Goal: Task Accomplishment & Management: Use online tool/utility

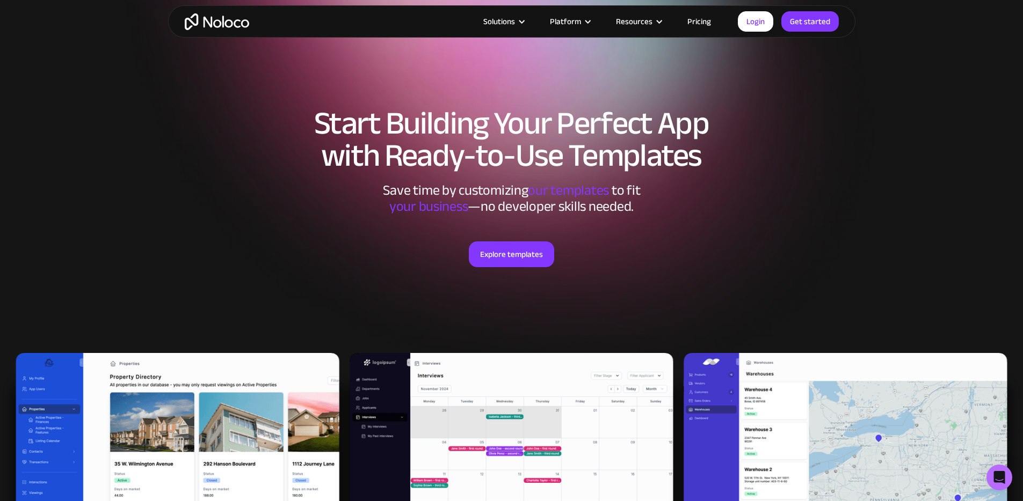
scroll to position [3, 0]
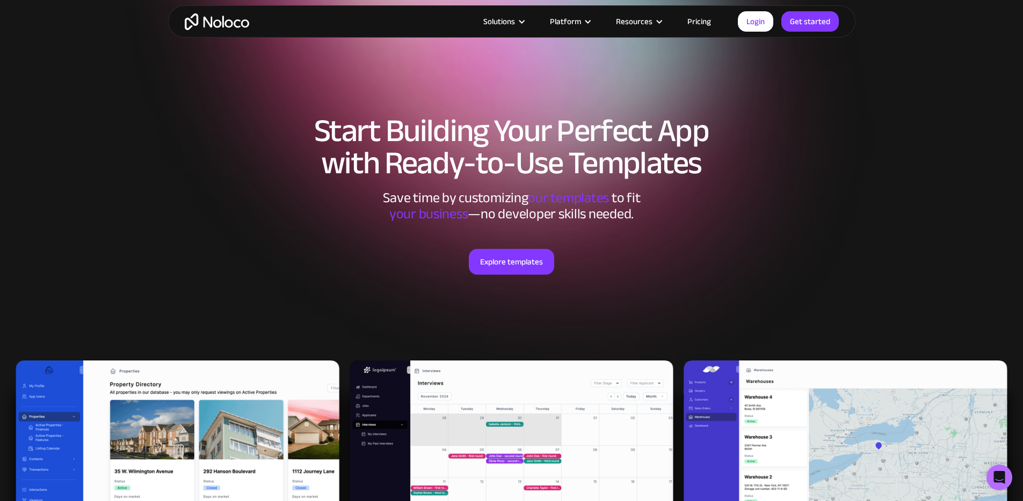
click at [513, 246] on div "Explore templates" at bounding box center [512, 275] width 666 height 106
click at [514, 252] on link "Explore templates" at bounding box center [511, 262] width 85 height 26
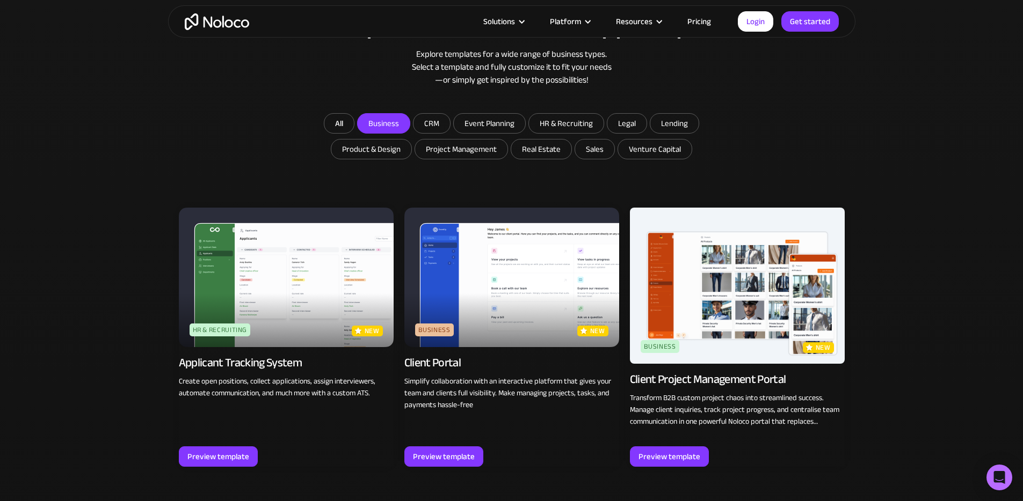
click at [386, 133] on input "Business" at bounding box center [384, 123] width 52 height 19
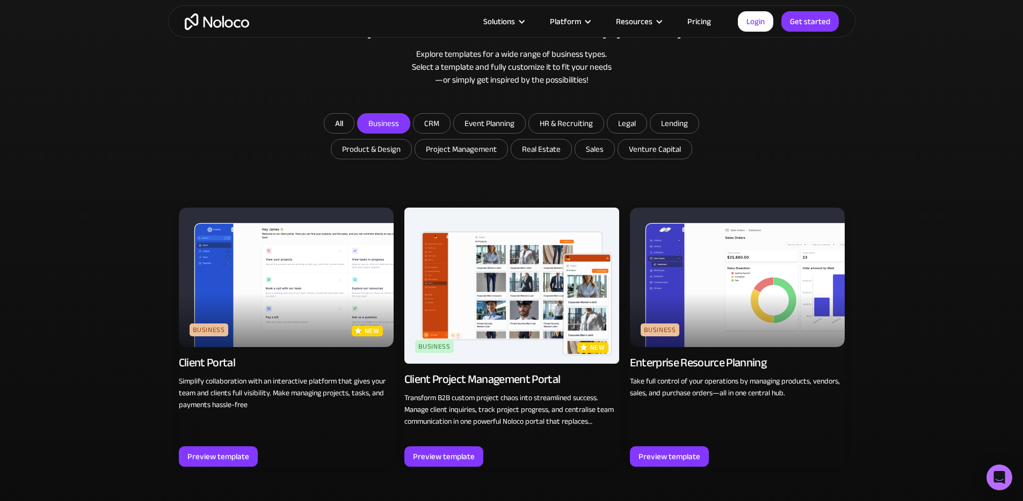
click at [390, 123] on input "Business" at bounding box center [384, 123] width 52 height 19
checkbox input "false"
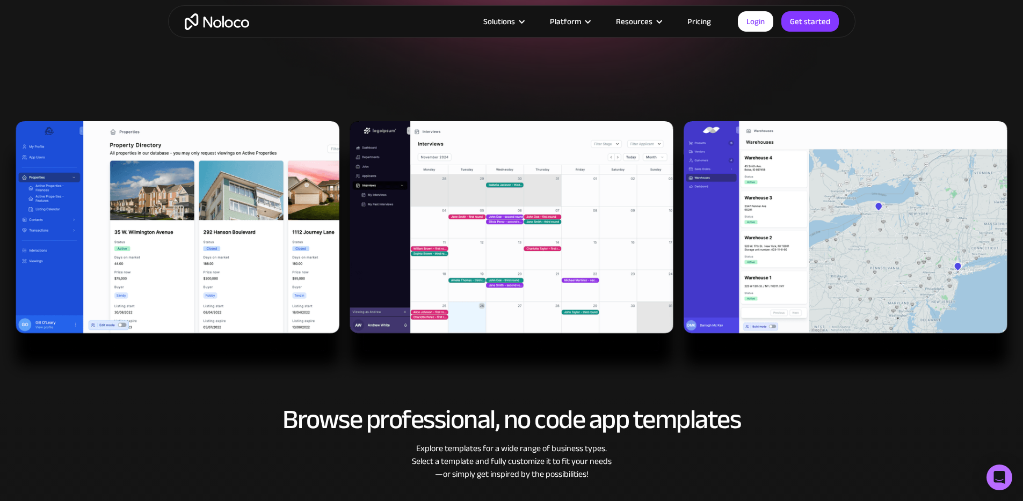
scroll to position [174, 0]
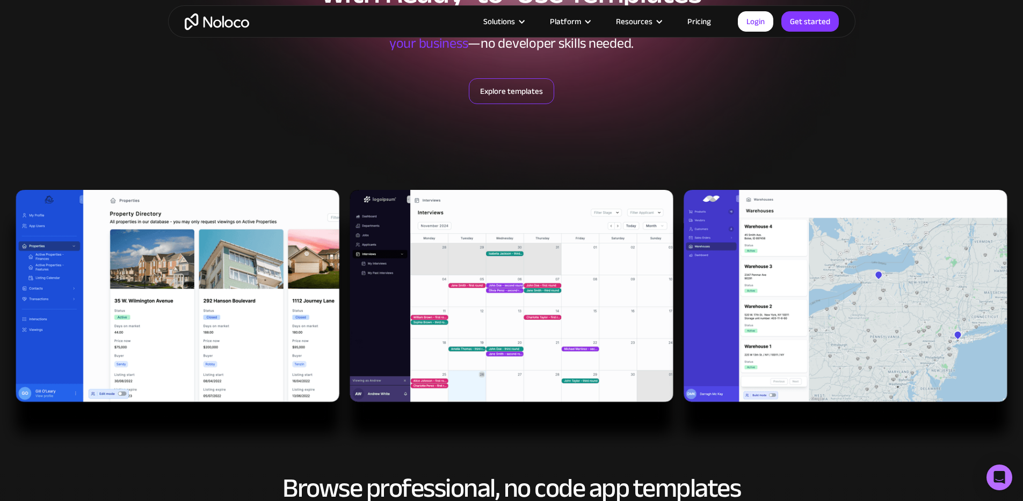
click at [528, 86] on link "Explore templates" at bounding box center [511, 91] width 85 height 26
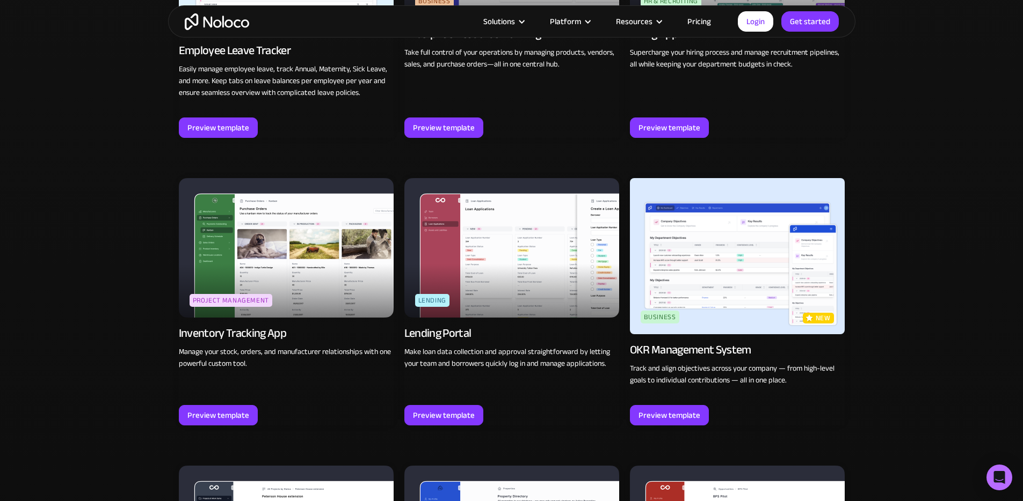
scroll to position [1569, 0]
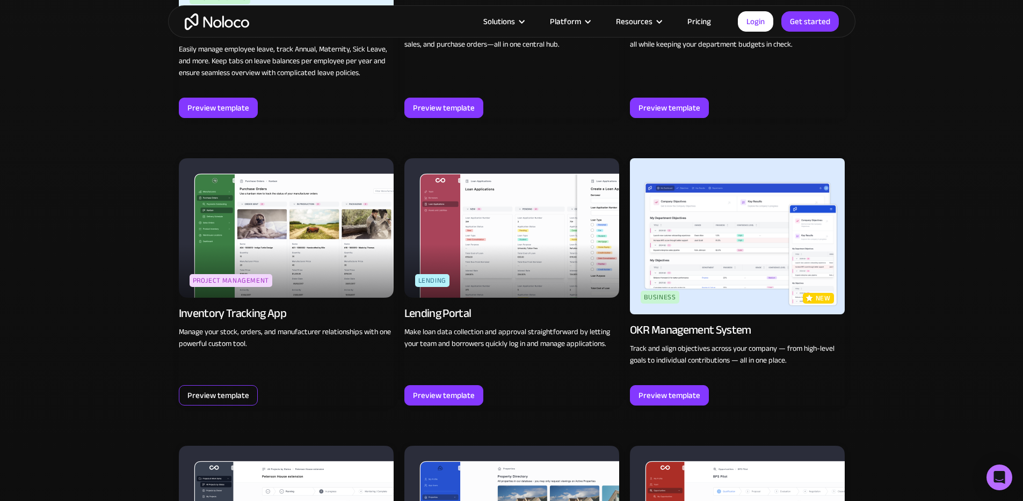
click at [250, 385] on div "Preview template" at bounding box center [218, 395] width 79 height 20
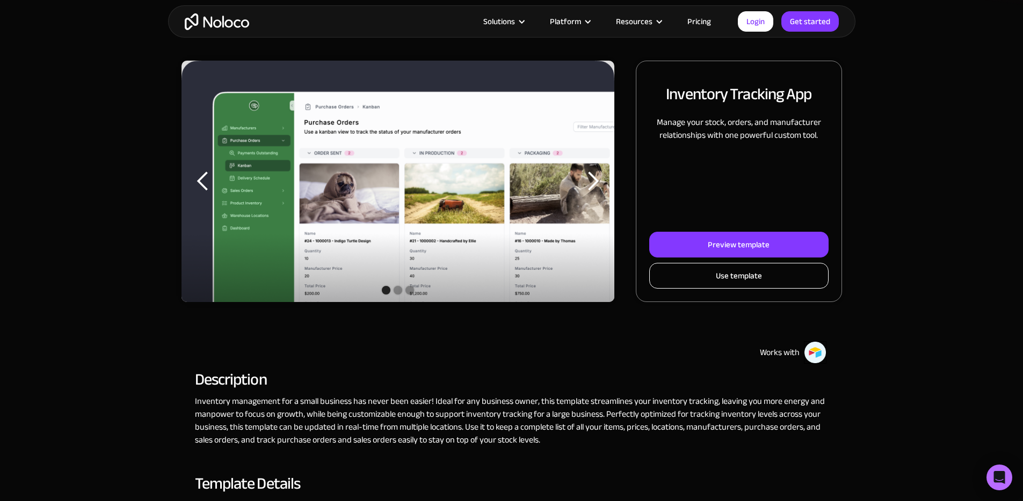
scroll to position [123, 0]
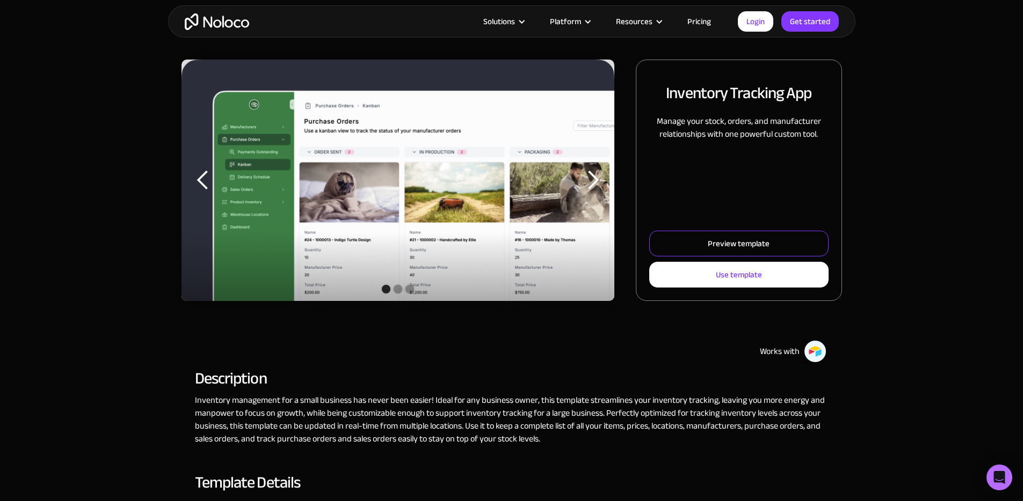
click at [732, 257] on link "Preview template" at bounding box center [738, 244] width 179 height 26
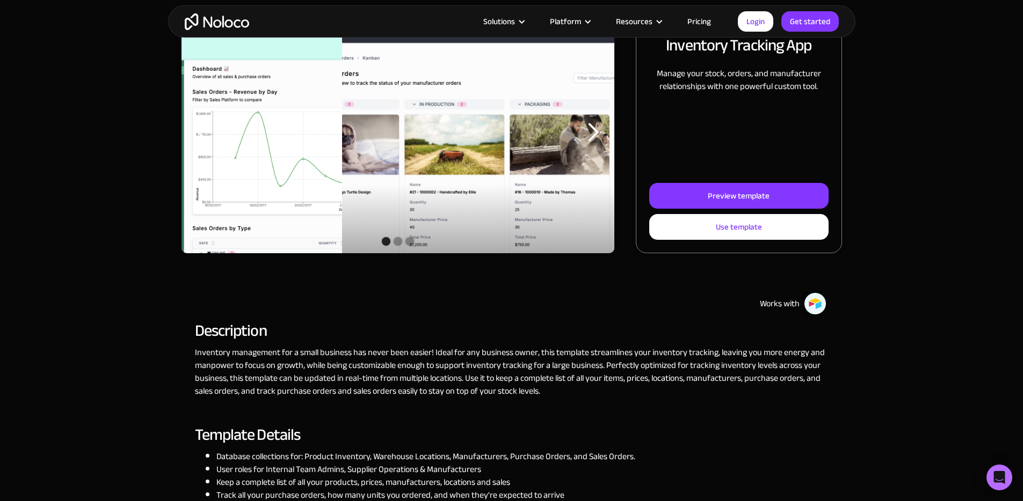
scroll to position [161, 0]
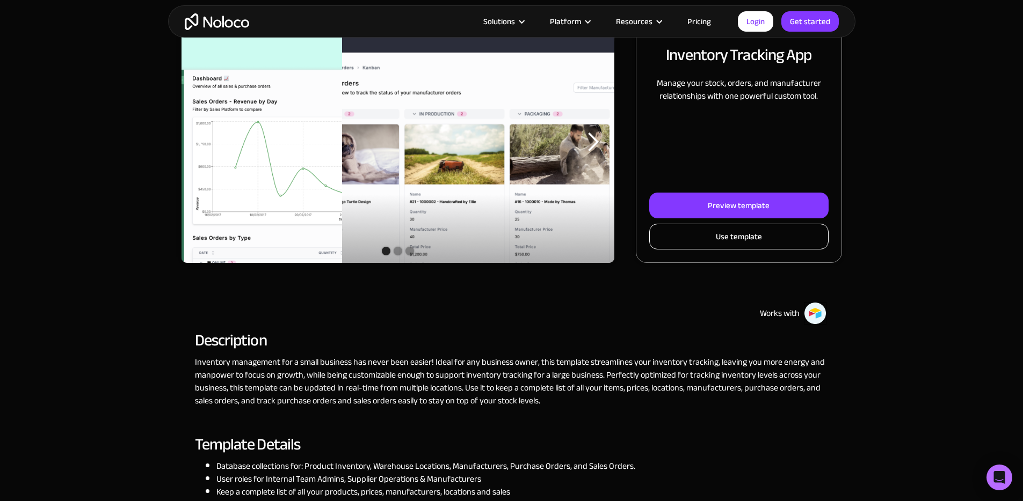
click at [705, 250] on link "Use template" at bounding box center [738, 237] width 179 height 26
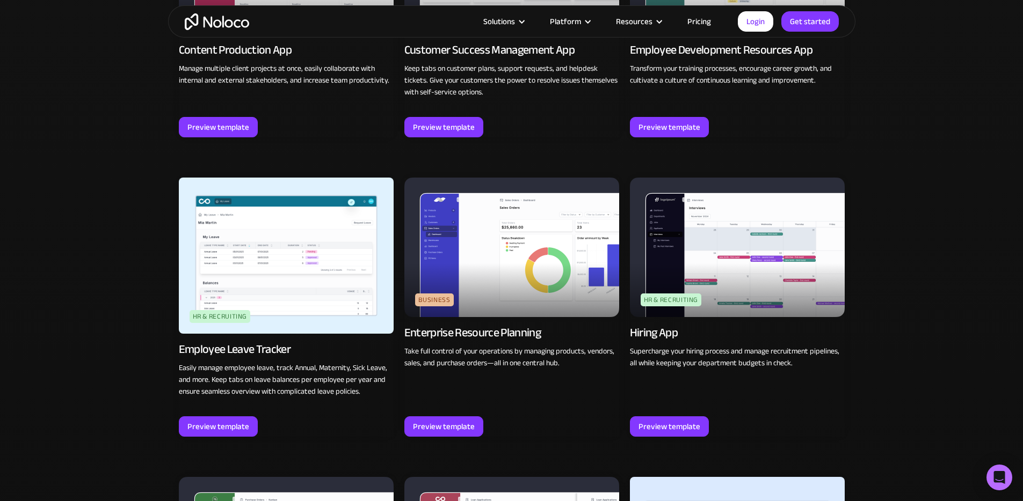
scroll to position [1546, 0]
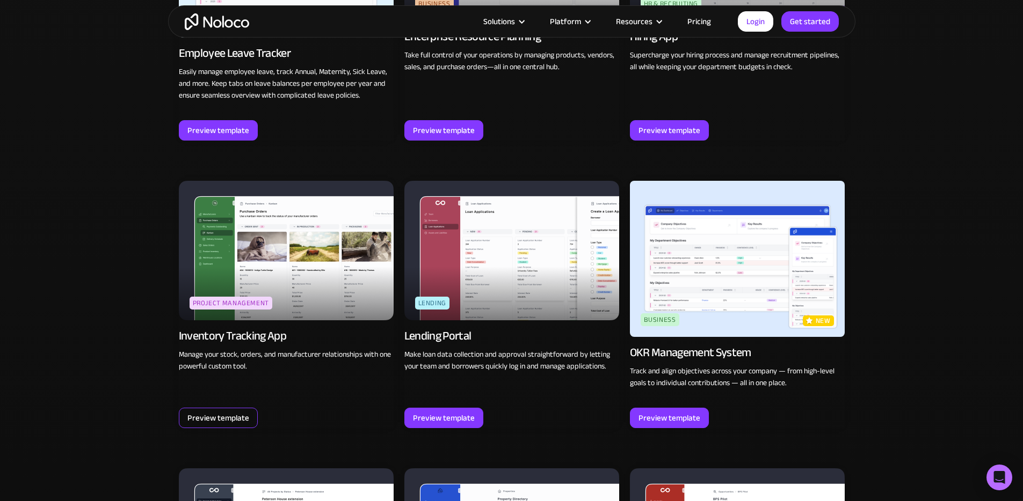
click at [246, 413] on div "Preview template" at bounding box center [218, 418] width 62 height 14
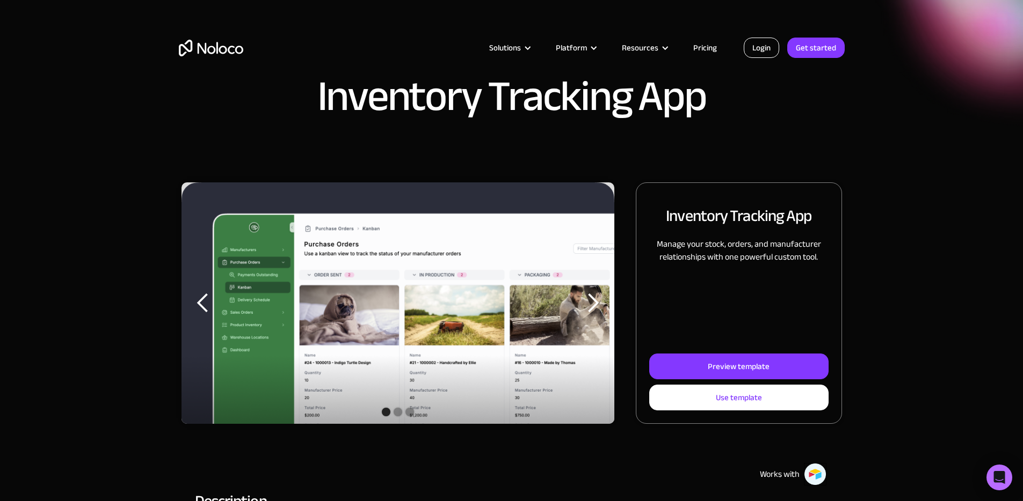
click at [762, 42] on link "Login" at bounding box center [761, 48] width 35 height 20
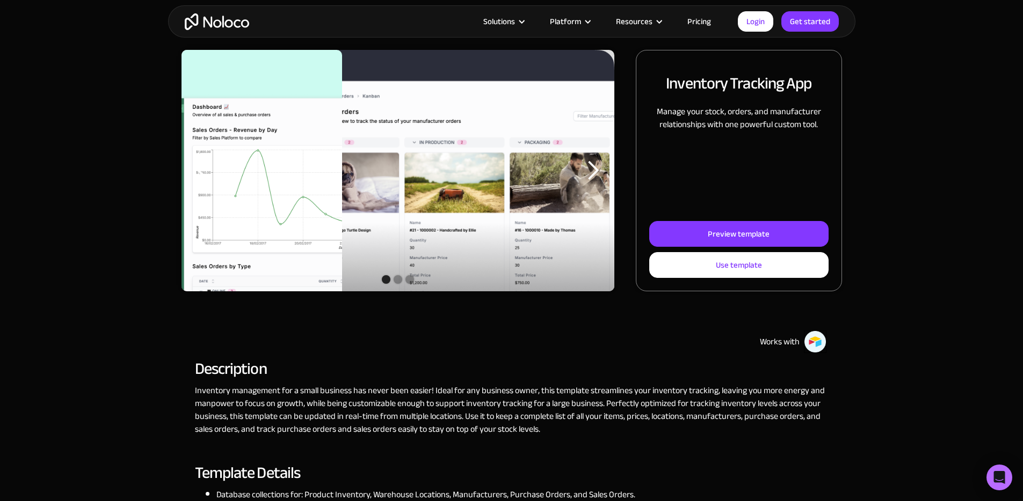
scroll to position [143, 0]
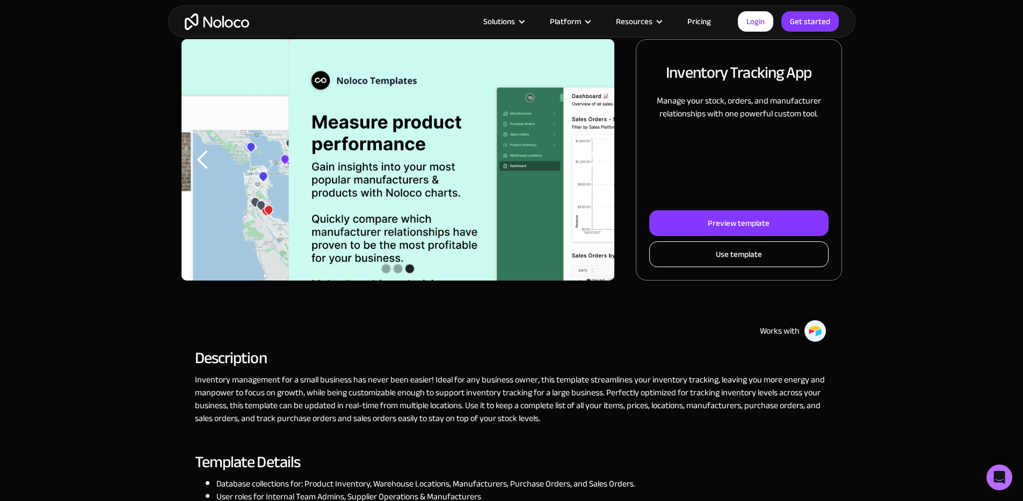
click at [716, 261] on div "Use template" at bounding box center [739, 254] width 46 height 14
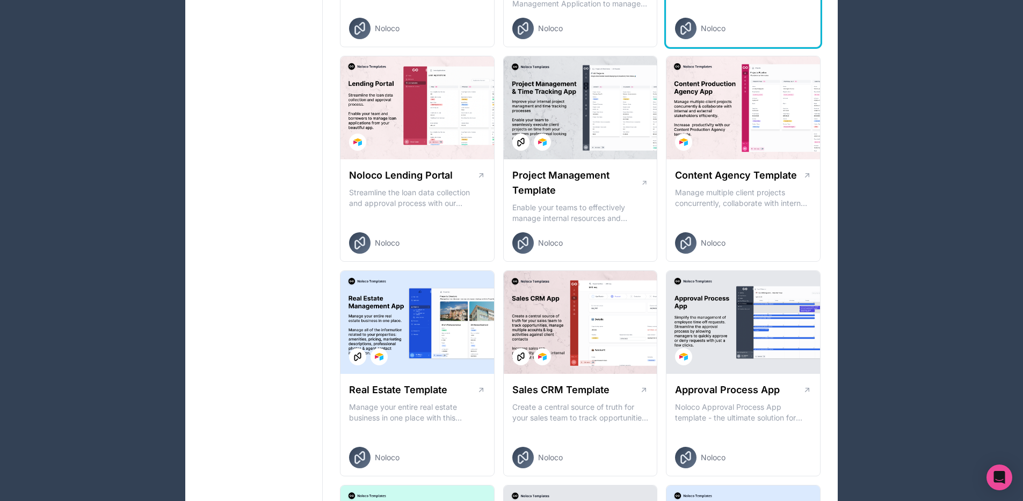
scroll to position [383, 0]
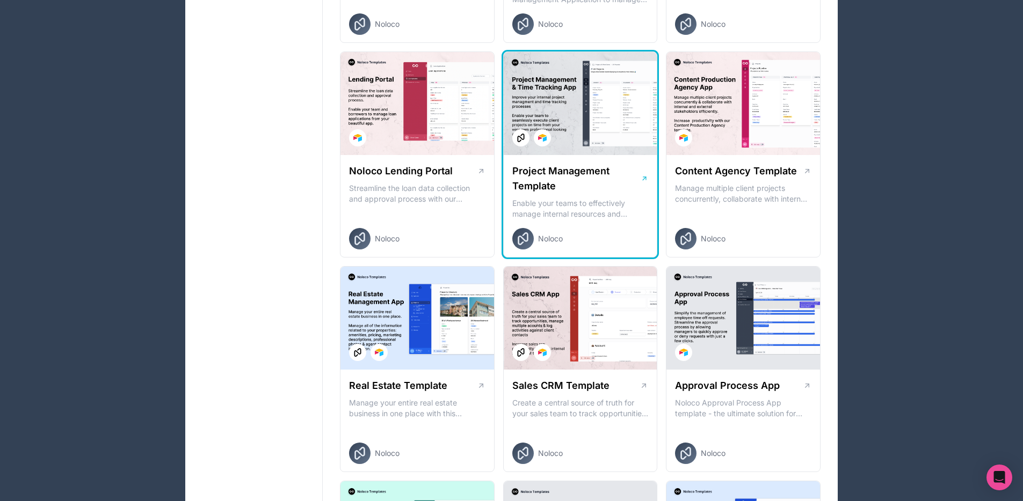
click at [644, 179] on icon at bounding box center [644, 178] width 8 height 9
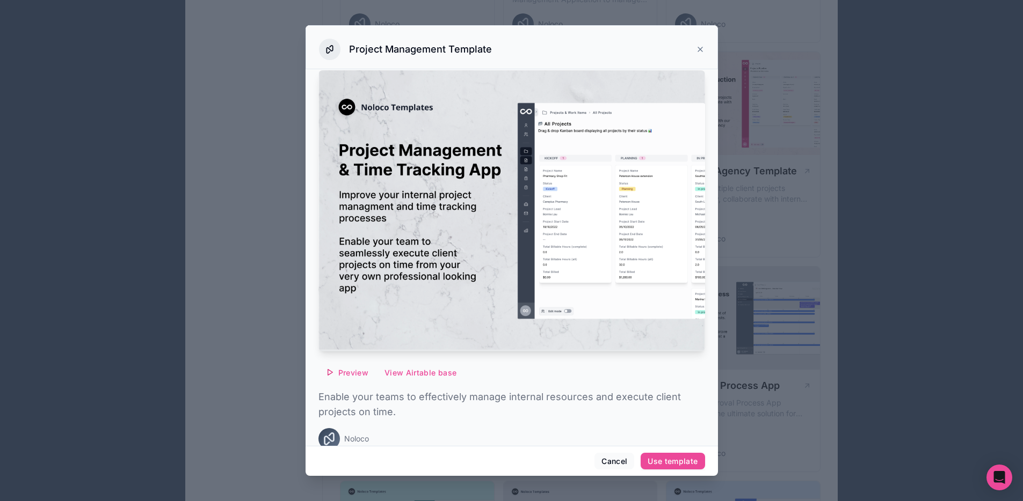
scroll to position [18, 0]
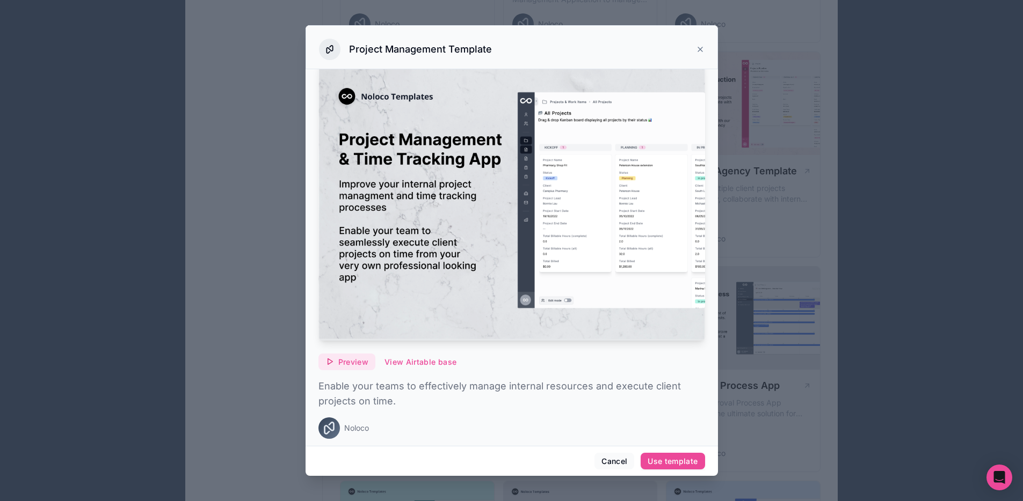
click at [364, 360] on span "Preview" at bounding box center [353, 363] width 30 height 10
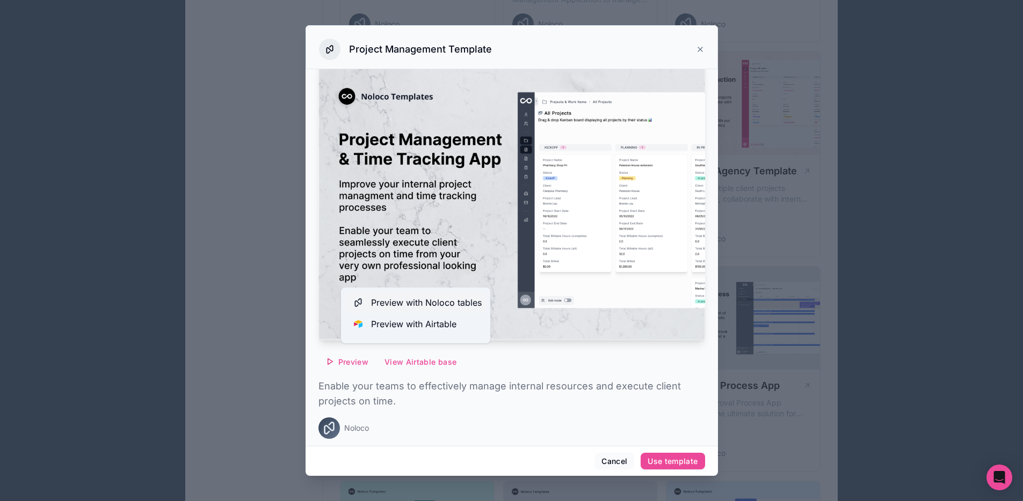
click at [424, 298] on span "Preview with Noloco tables" at bounding box center [426, 302] width 111 height 13
click at [690, 49] on div "Project Management Template" at bounding box center [511, 49] width 385 height 21
click at [696, 48] on icon at bounding box center [700, 49] width 9 height 9
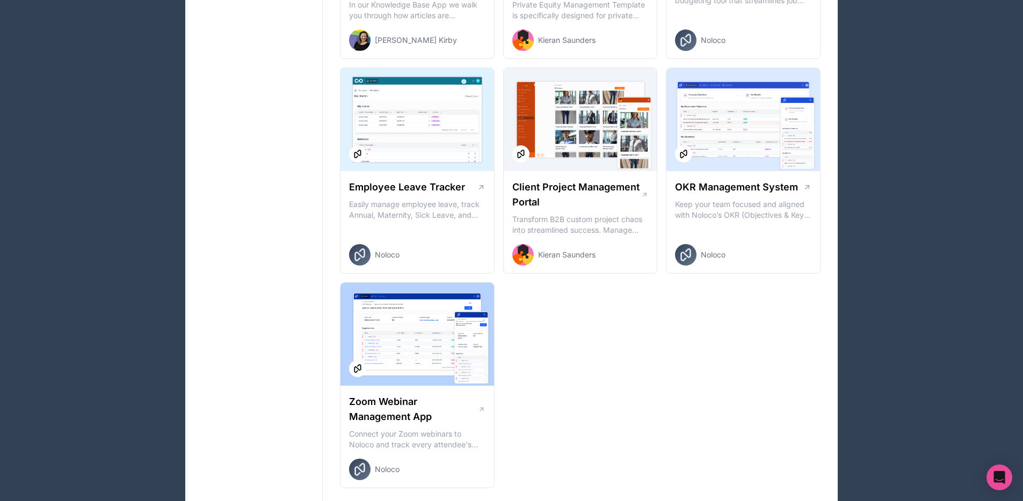
scroll to position [1449, 0]
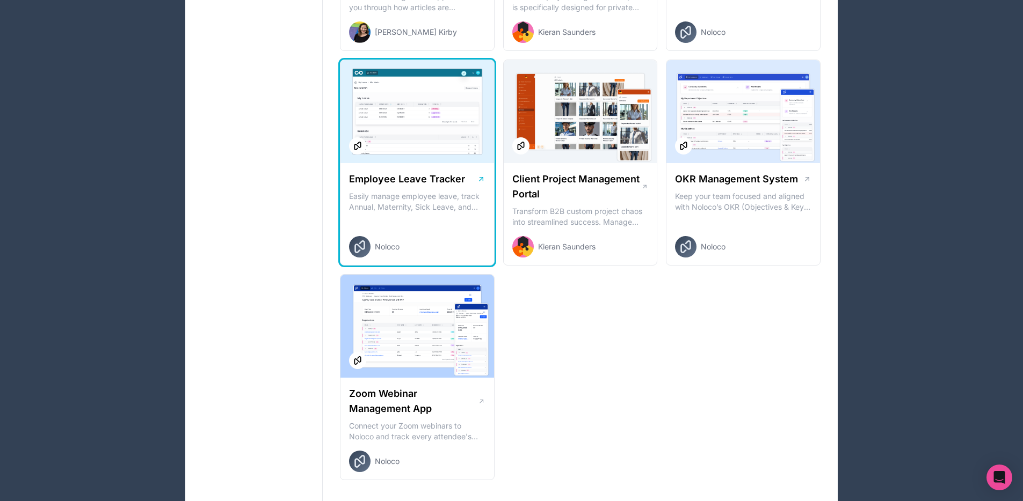
click at [485, 180] on icon at bounding box center [481, 179] width 9 height 9
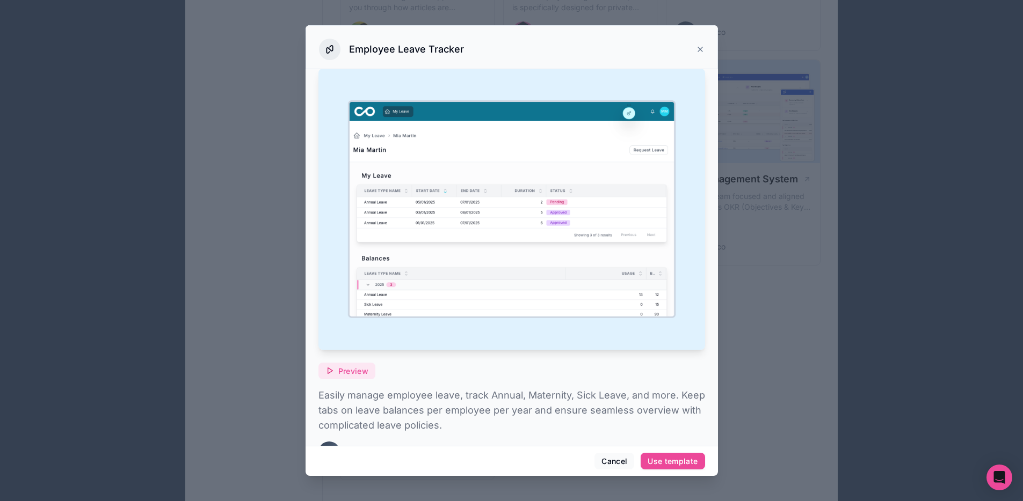
scroll to position [33, 0]
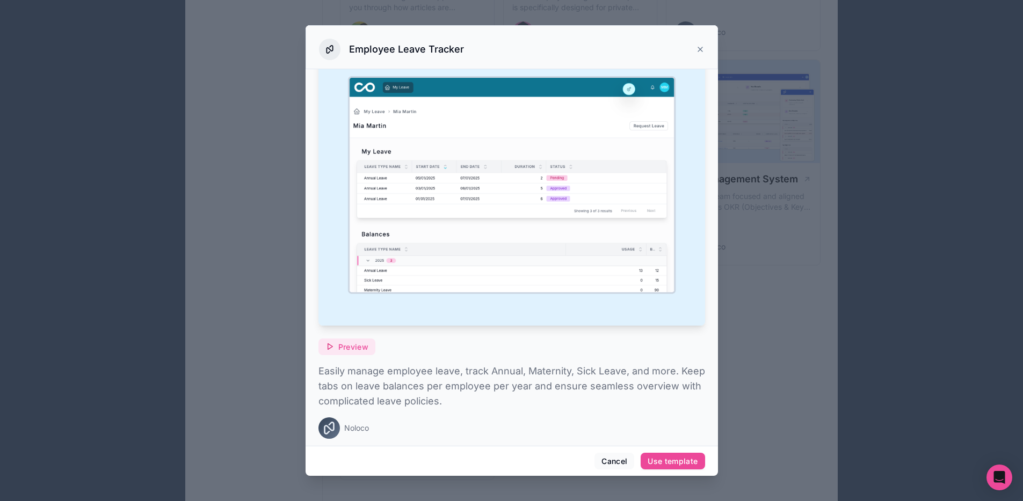
click at [339, 343] on span "Preview" at bounding box center [353, 348] width 30 height 10
click at [701, 49] on icon at bounding box center [700, 49] width 9 height 9
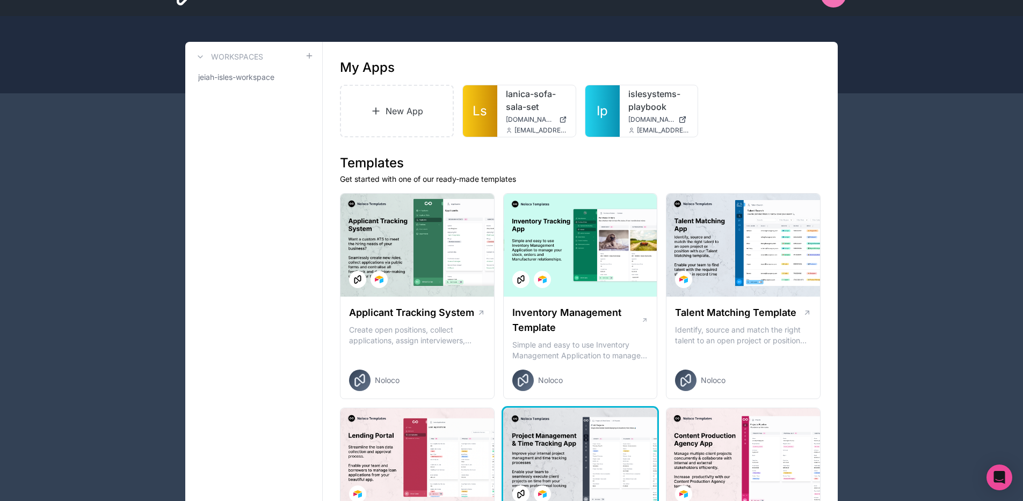
scroll to position [16, 0]
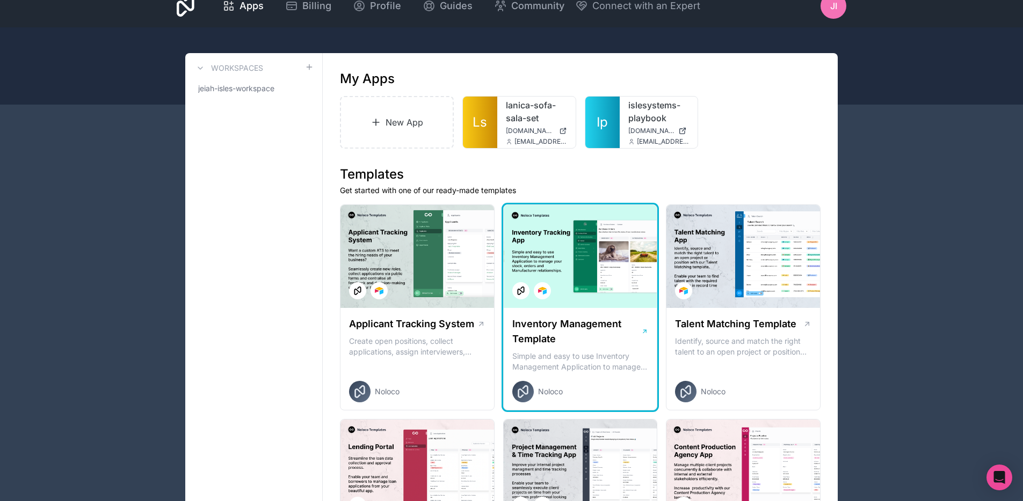
click at [645, 330] on icon at bounding box center [644, 331] width 3 height 3
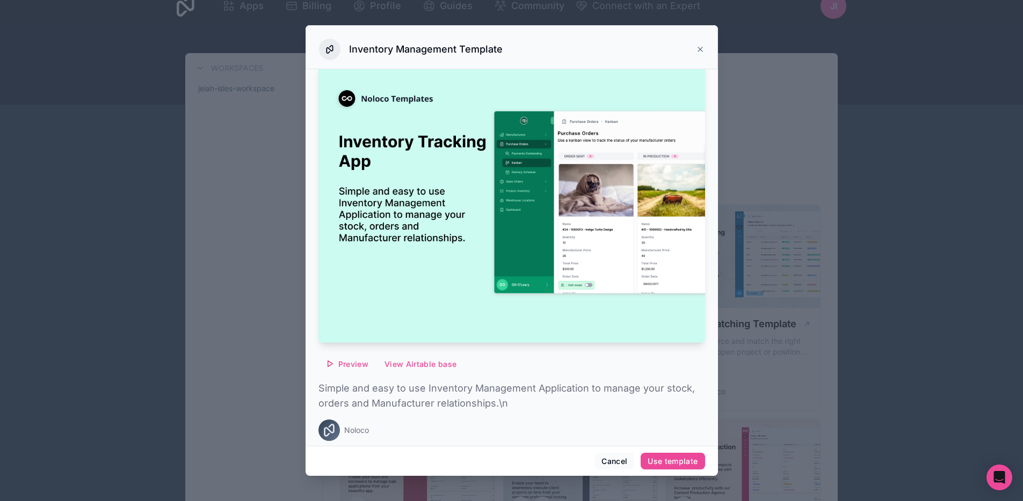
scroll to position [18, 0]
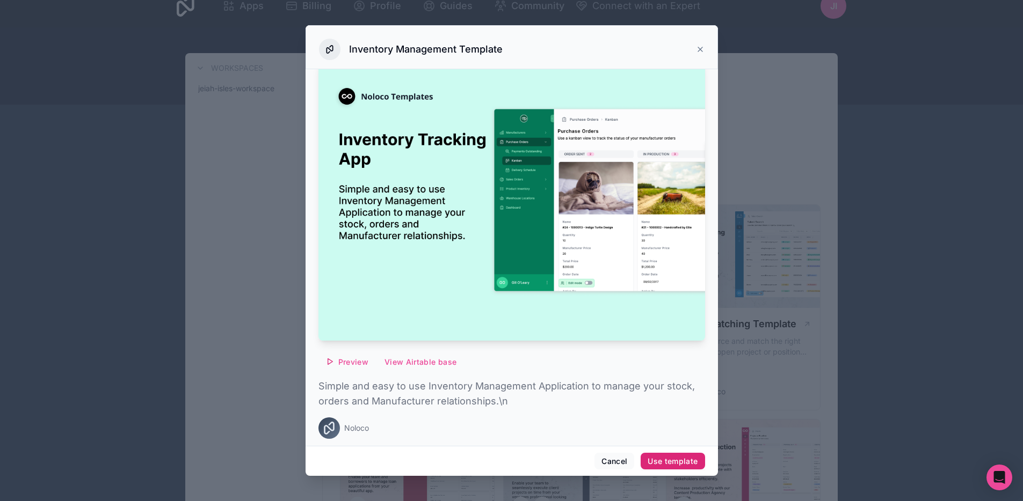
click at [672, 455] on button "Use template" at bounding box center [672, 461] width 64 height 17
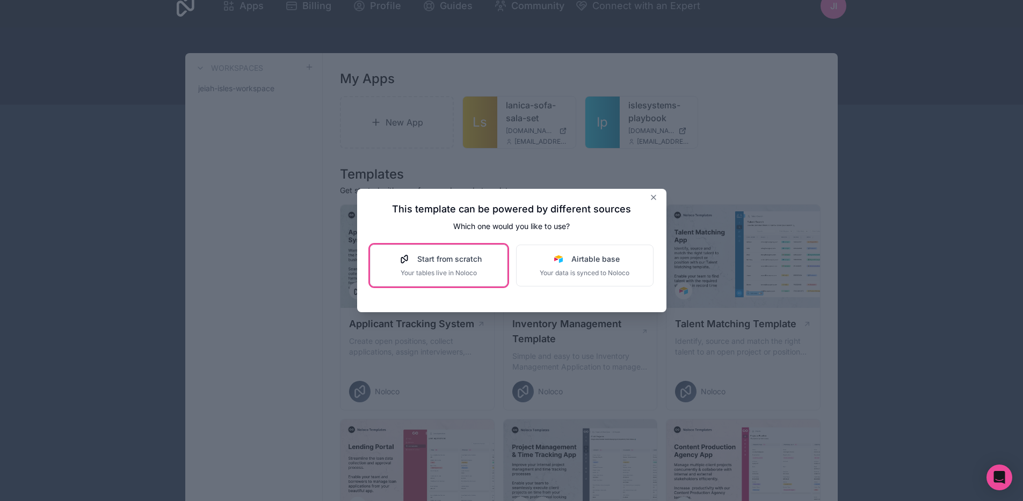
click at [461, 267] on div "Start from scratch Your tables live in Noloco" at bounding box center [439, 266] width 86 height 24
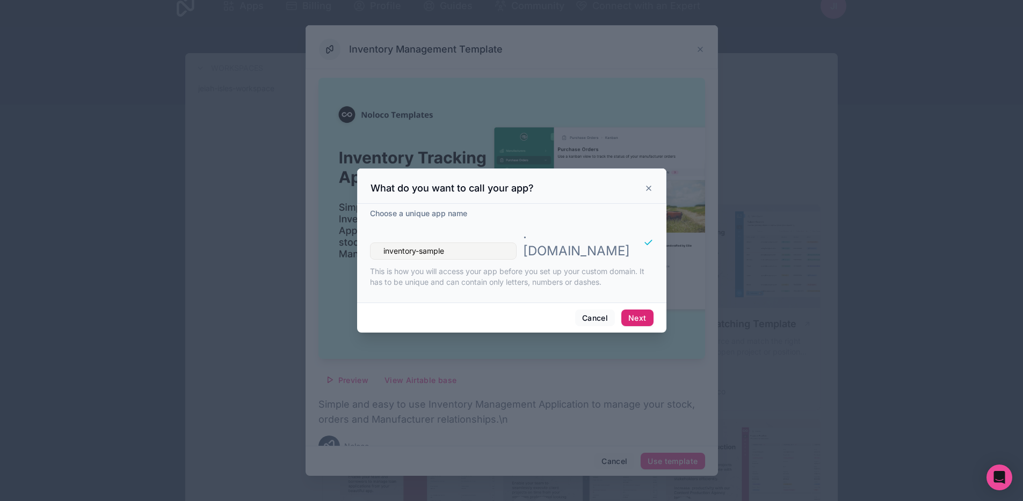
type input "inventory-sample"
click at [627, 310] on button "Next" at bounding box center [637, 318] width 32 height 17
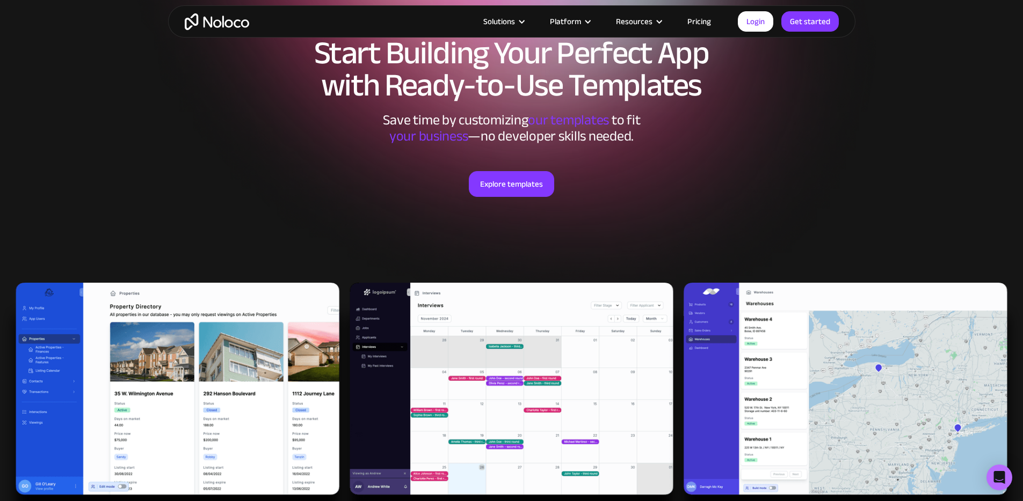
scroll to position [308, 0]
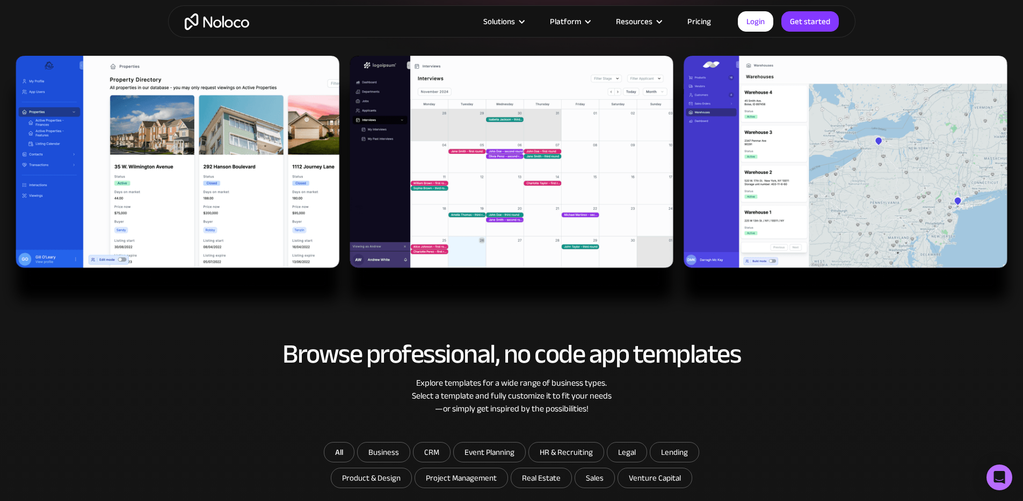
click at [323, 454] on form "All Business CRM Event Planning HR & Recruiting Legal Lending Product & Design …" at bounding box center [511, 466] width 429 height 49
click at [331, 451] on link "All" at bounding box center [339, 452] width 31 height 20
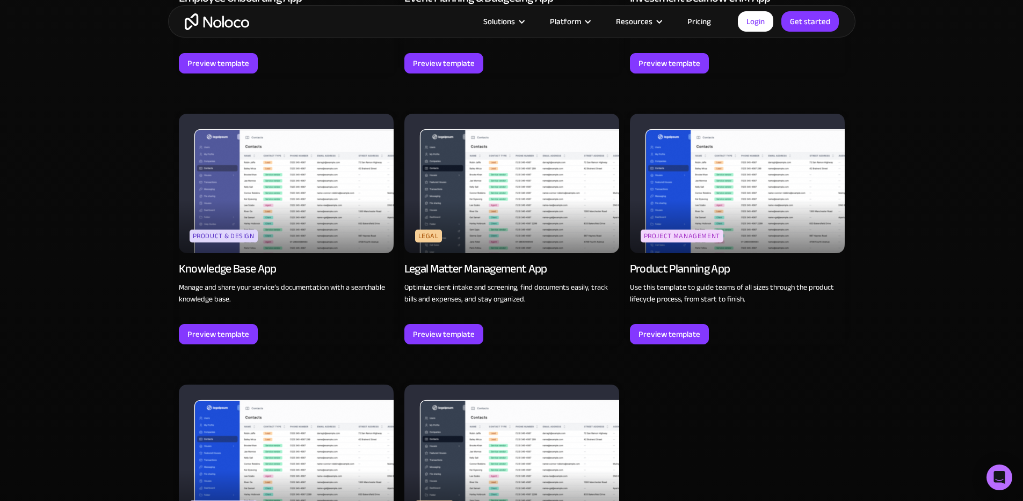
scroll to position [3000, 0]
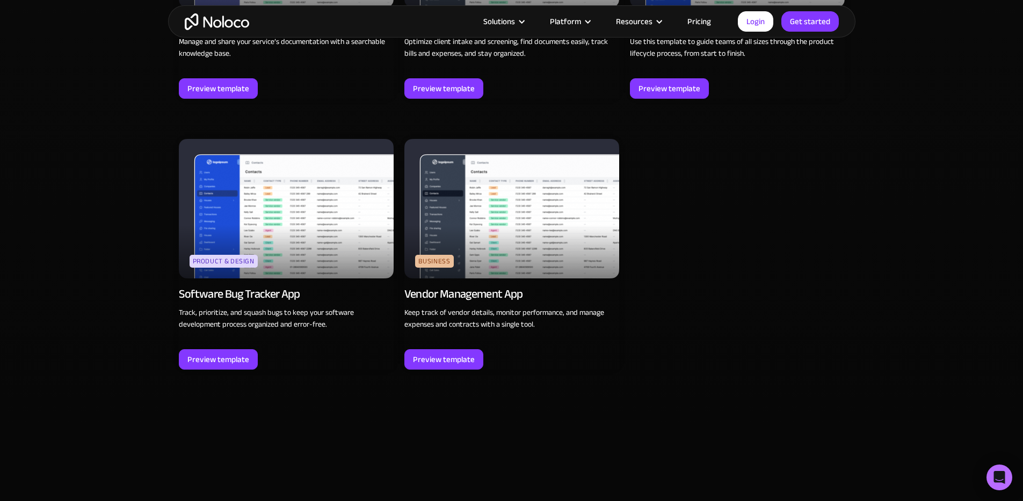
click at [539, 238] on img at bounding box center [511, 209] width 215 height 140
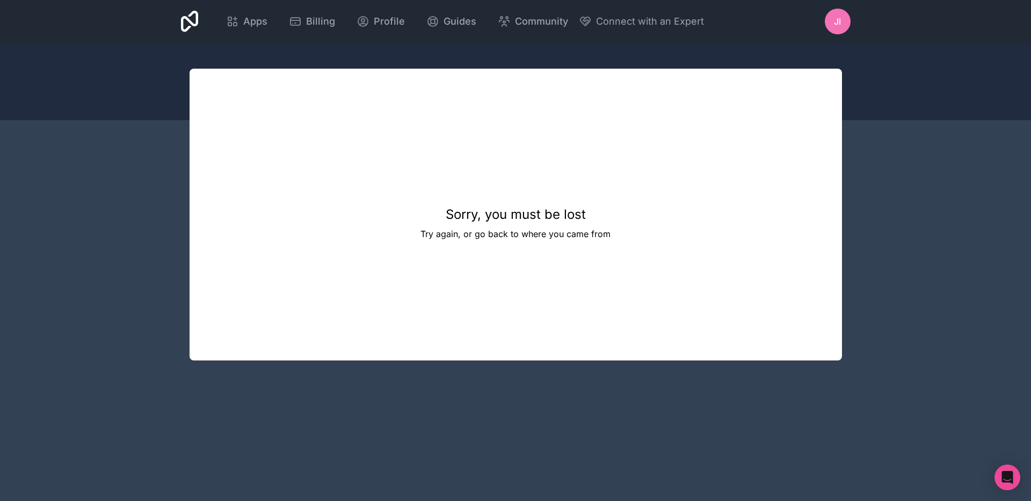
click at [193, 20] on icon at bounding box center [190, 21] width 18 height 21
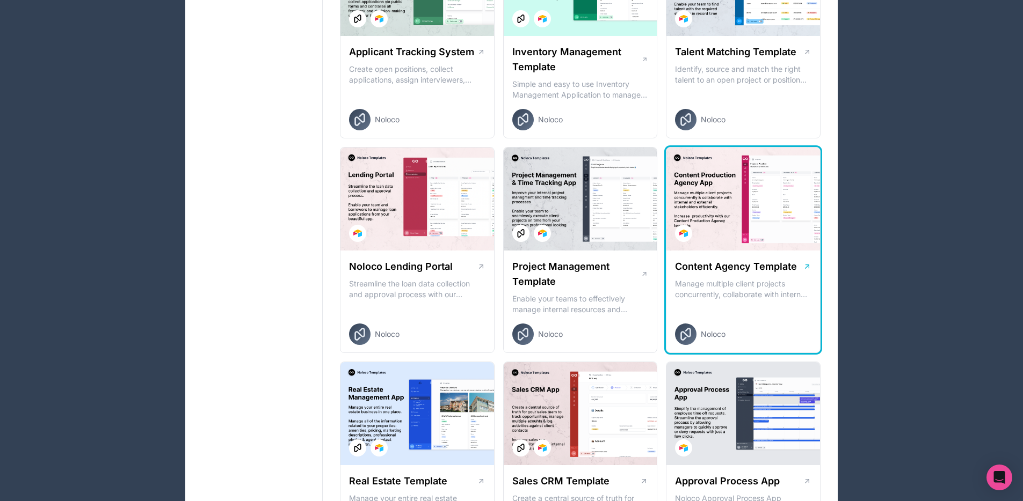
scroll to position [293, 0]
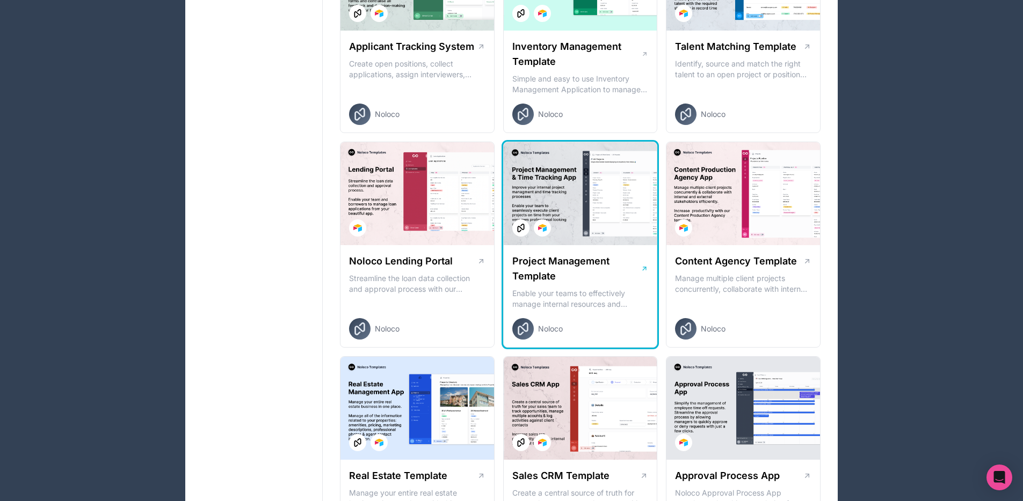
click at [644, 270] on icon at bounding box center [644, 269] width 8 height 9
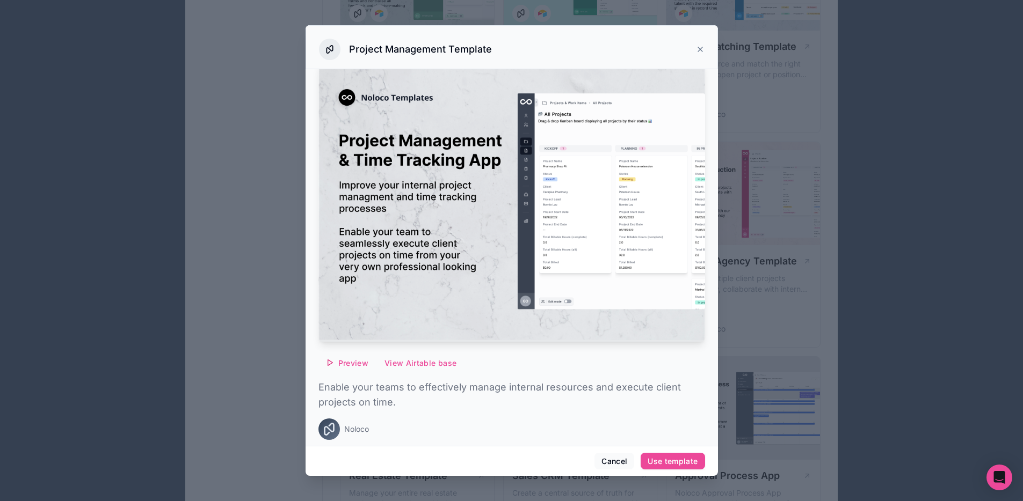
scroll to position [18, 0]
click at [669, 457] on div "Use template" at bounding box center [672, 462] width 50 height 10
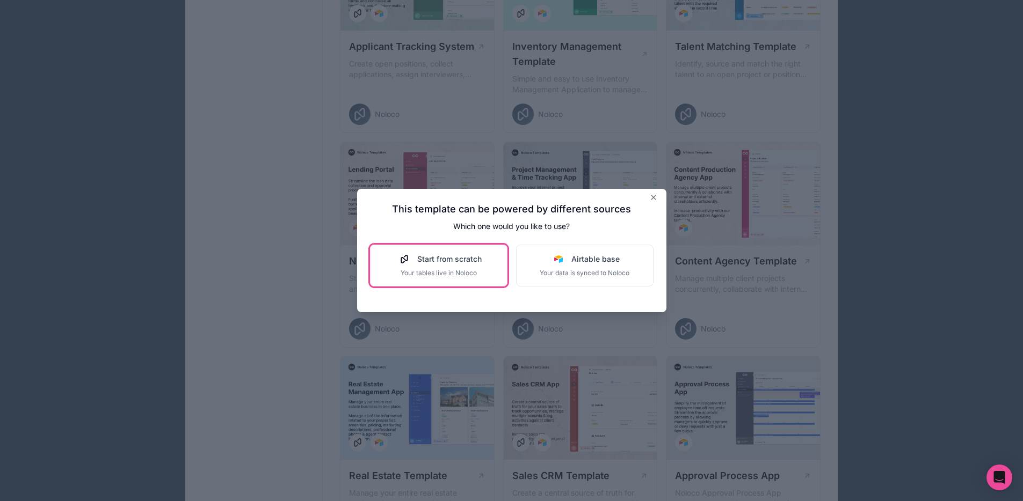
click at [472, 266] on div "Start from scratch Your tables live in Noloco" at bounding box center [439, 266] width 86 height 24
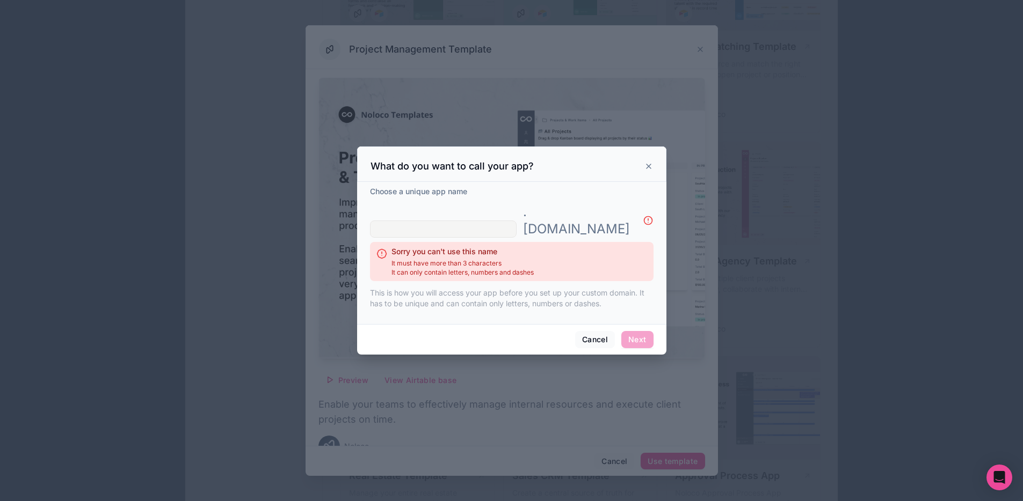
click at [650, 171] on icon at bounding box center [648, 166] width 9 height 9
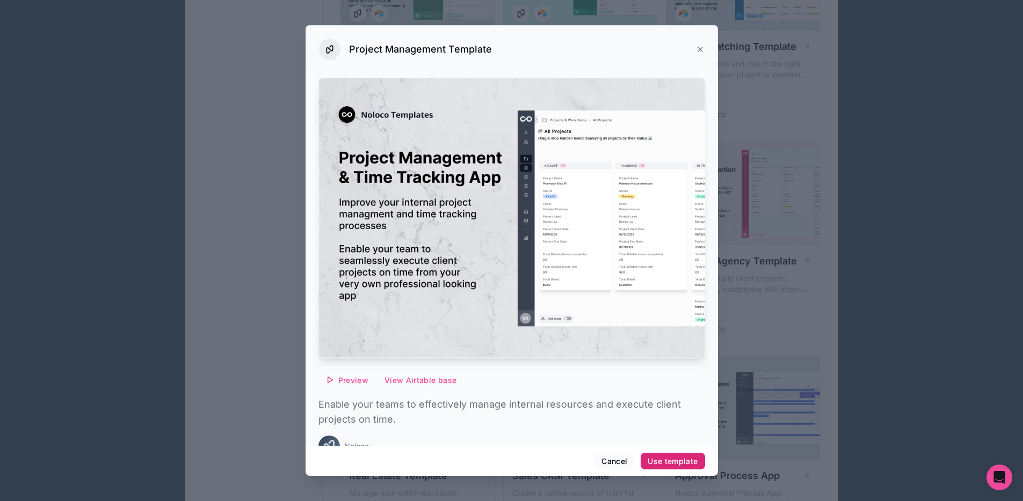
click at [643, 458] on button "Use template" at bounding box center [672, 461] width 64 height 17
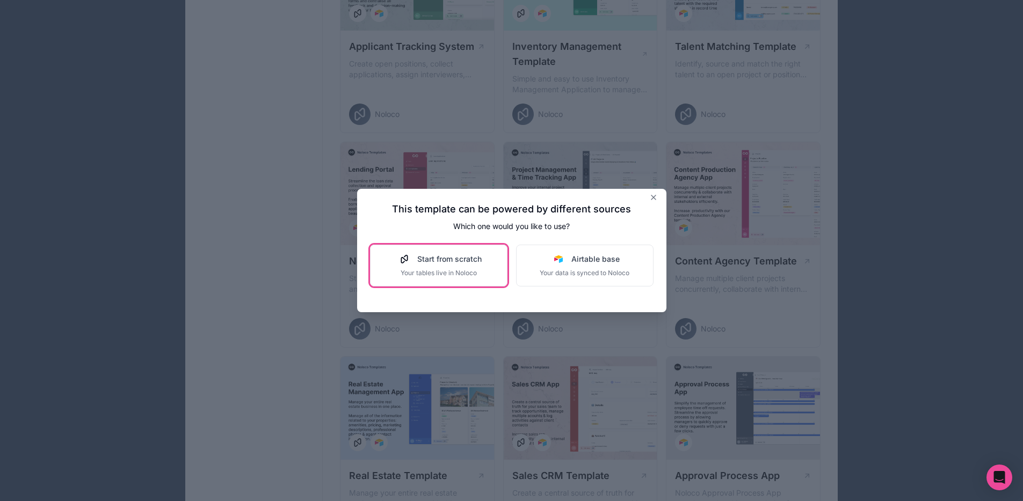
click at [465, 269] on span "Your tables live in Noloco" at bounding box center [439, 273] width 86 height 9
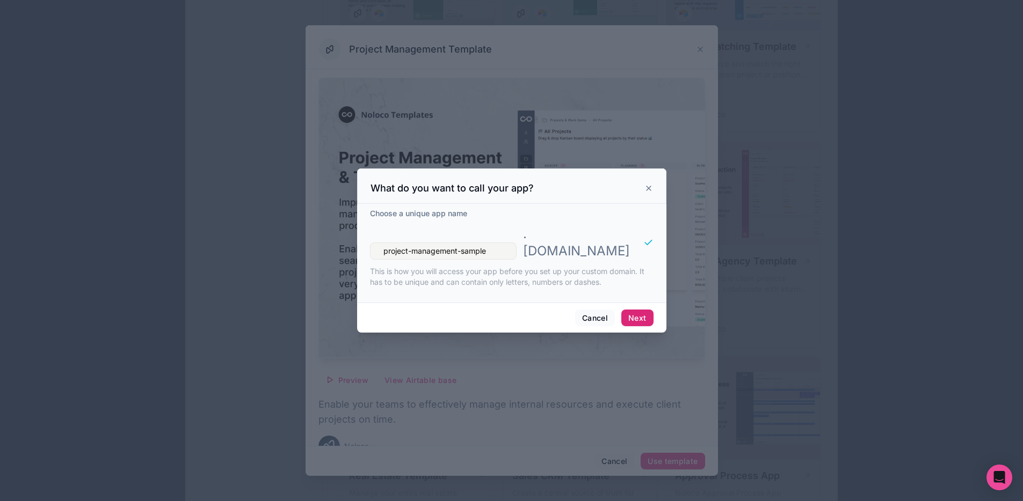
type input "project-management-sample"
click at [643, 310] on button "Next" at bounding box center [637, 318] width 32 height 17
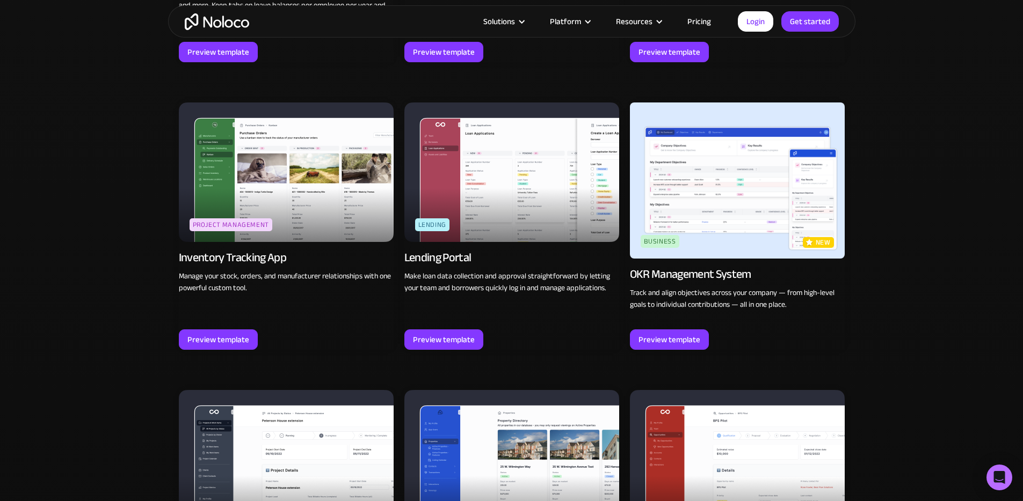
scroll to position [1586, 0]
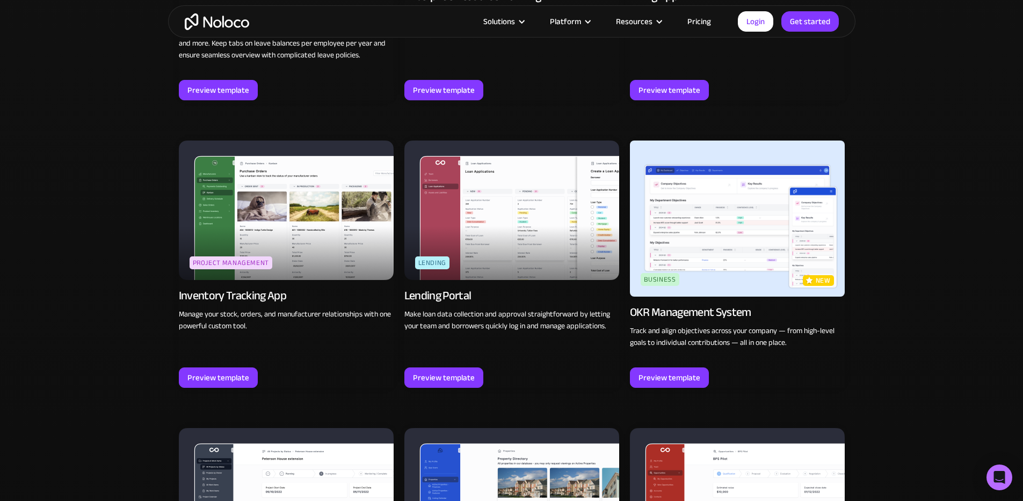
click at [315, 293] on div "Inventory Tracking App" at bounding box center [286, 298] width 215 height 20
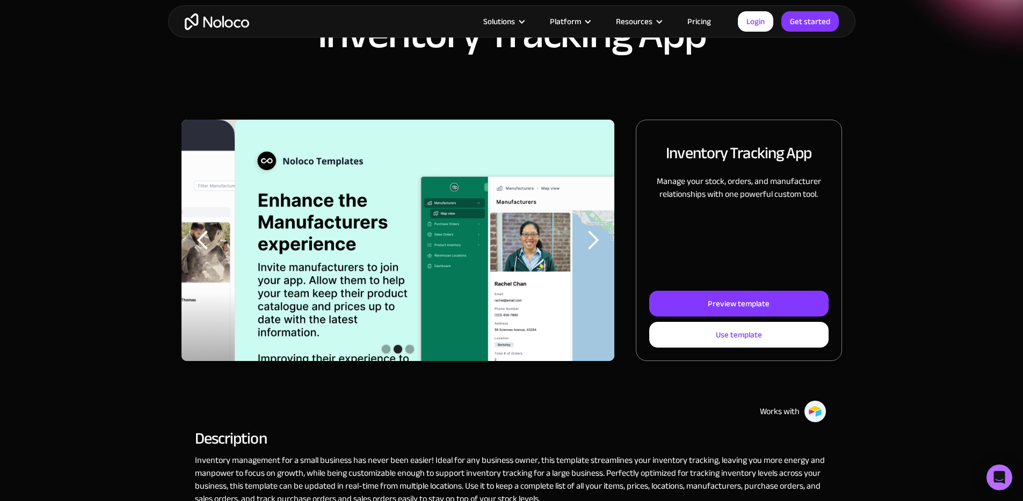
scroll to position [35, 0]
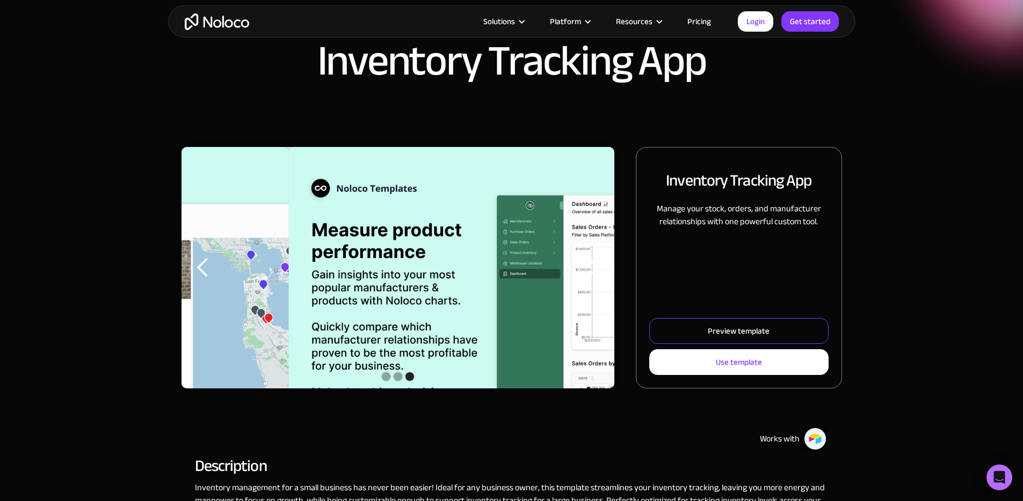
click at [708, 338] on div "Preview template" at bounding box center [739, 331] width 62 height 14
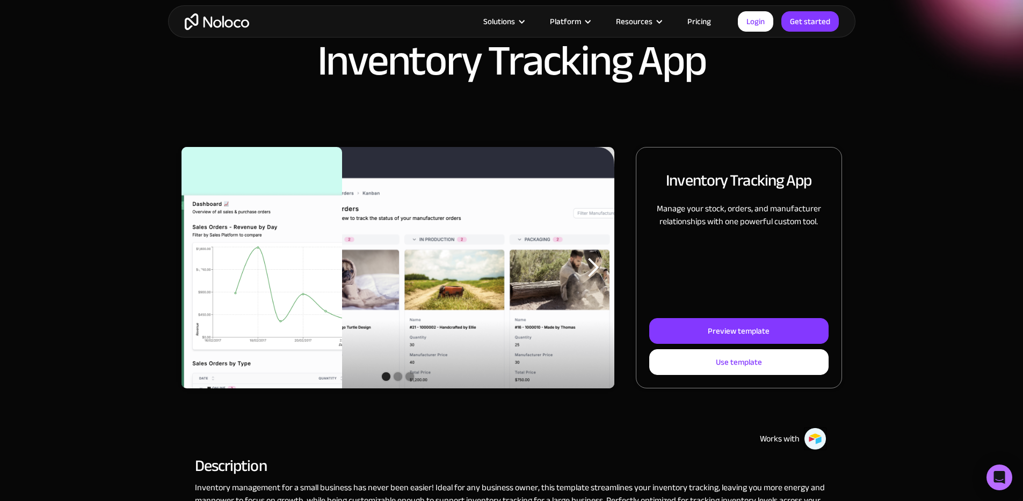
click at [848, 194] on div "Slide 1 of 3. Inventory Tracking App Manage your stock, orders, and manufacture…" at bounding box center [511, 278] width 687 height 263
click at [214, 279] on div "previous slide" at bounding box center [202, 267] width 21 height 21
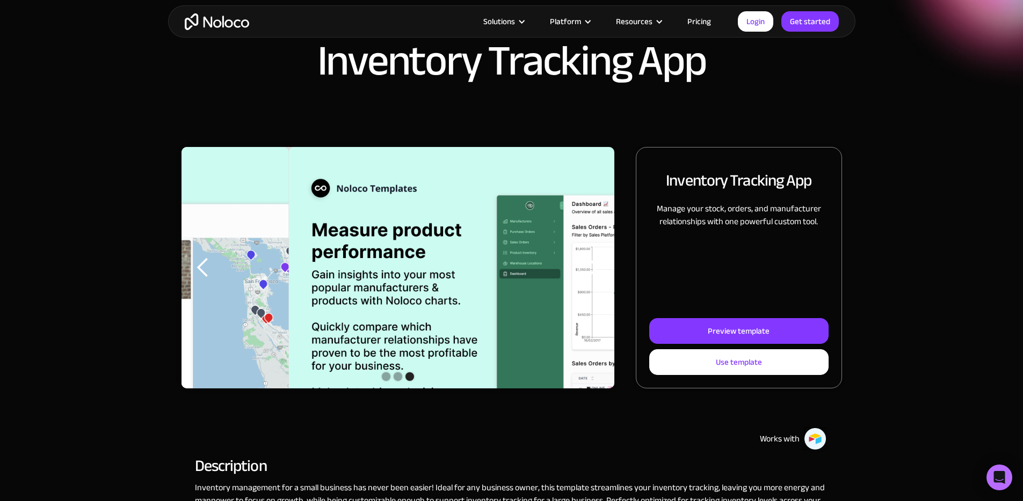
click at [767, 112] on div "Inventory Tracking App" at bounding box center [511, 56] width 1023 height 183
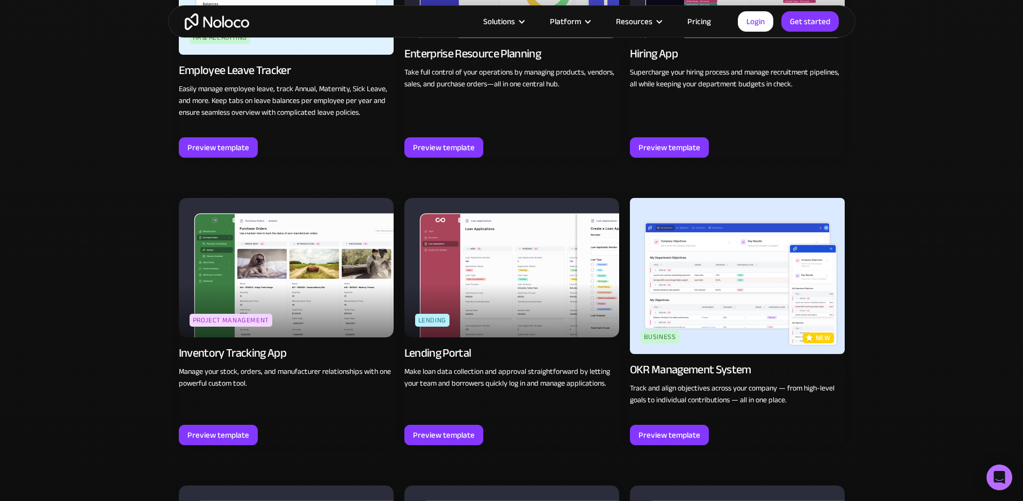
scroll to position [1391, 0]
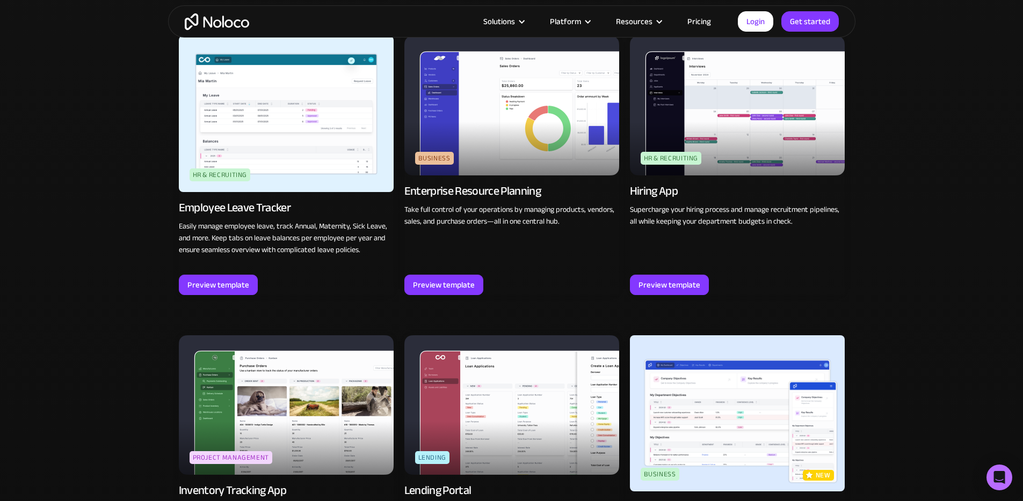
click at [340, 336] on img at bounding box center [286, 406] width 215 height 140
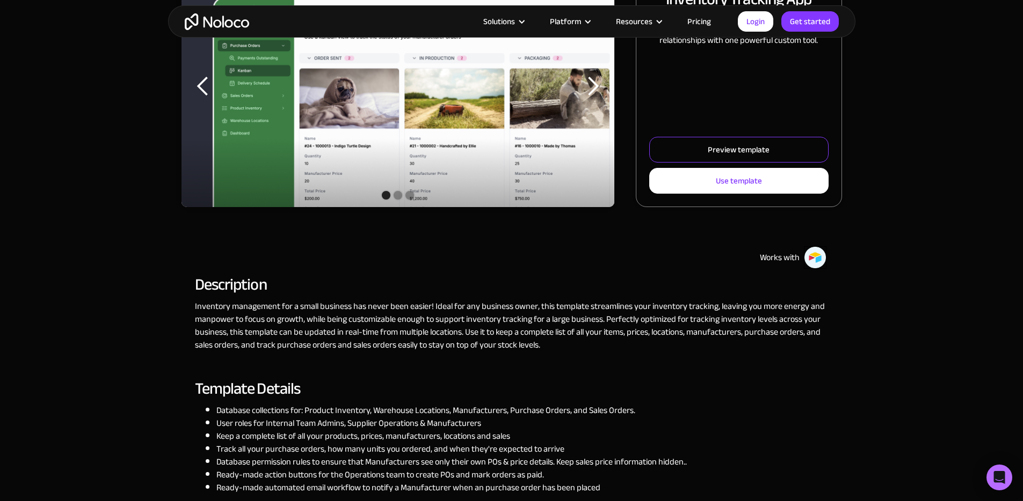
scroll to position [185, 0]
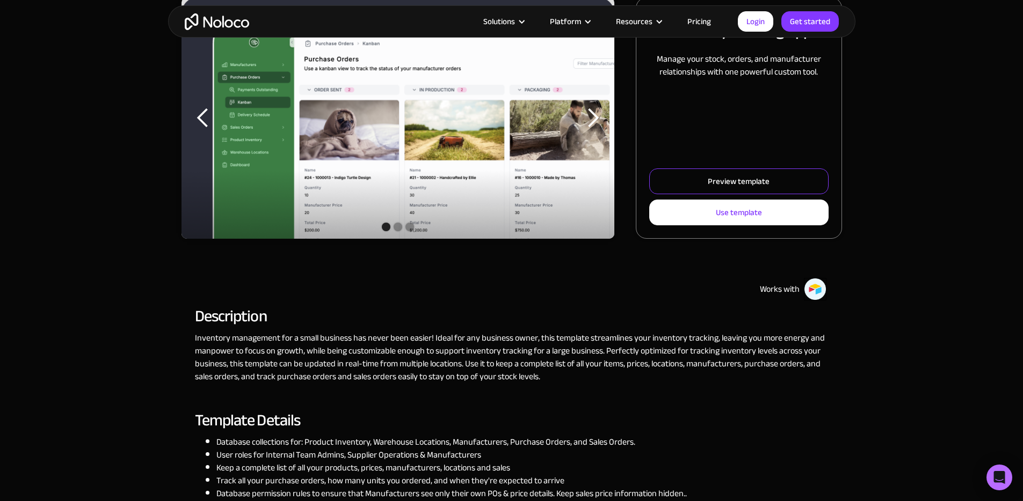
click at [672, 193] on link "Preview template" at bounding box center [738, 182] width 179 height 26
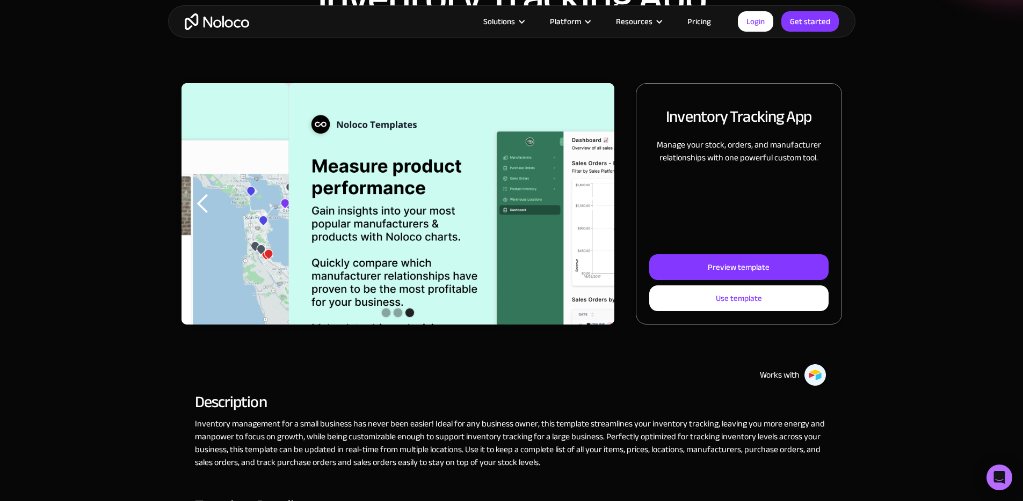
scroll to position [0, 0]
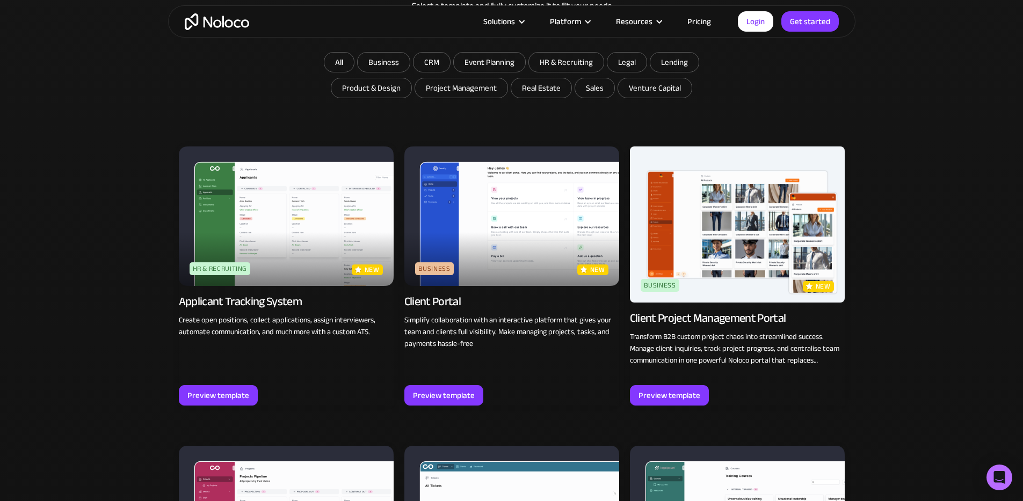
scroll to position [675, 0]
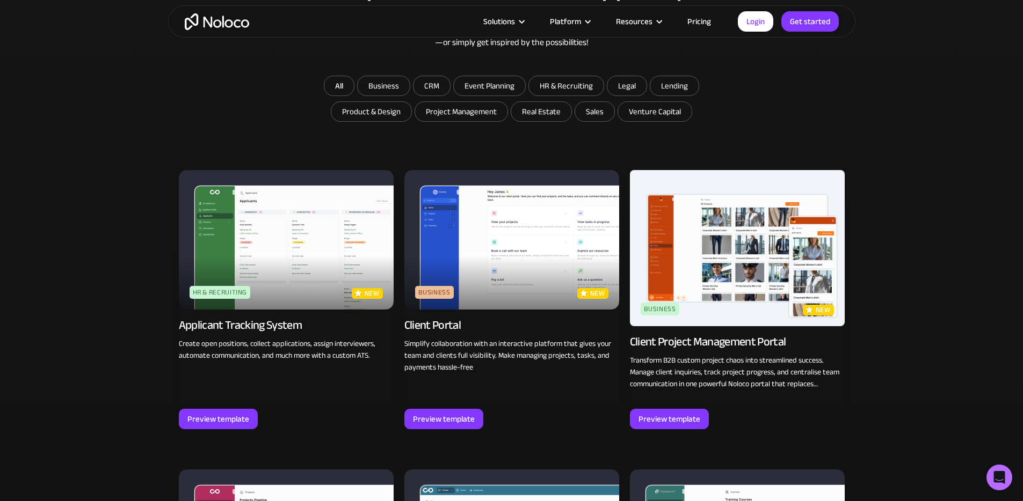
click at [486, 282] on img at bounding box center [511, 240] width 215 height 140
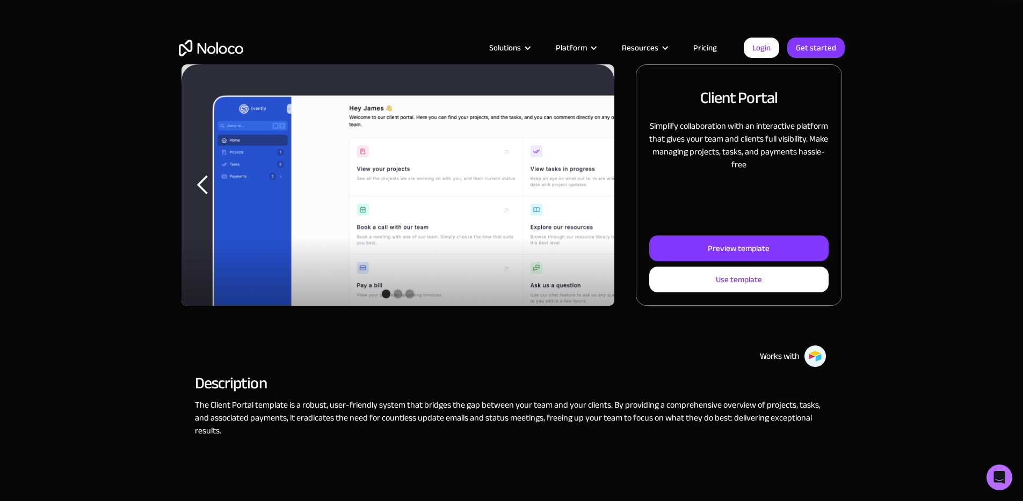
scroll to position [133, 0]
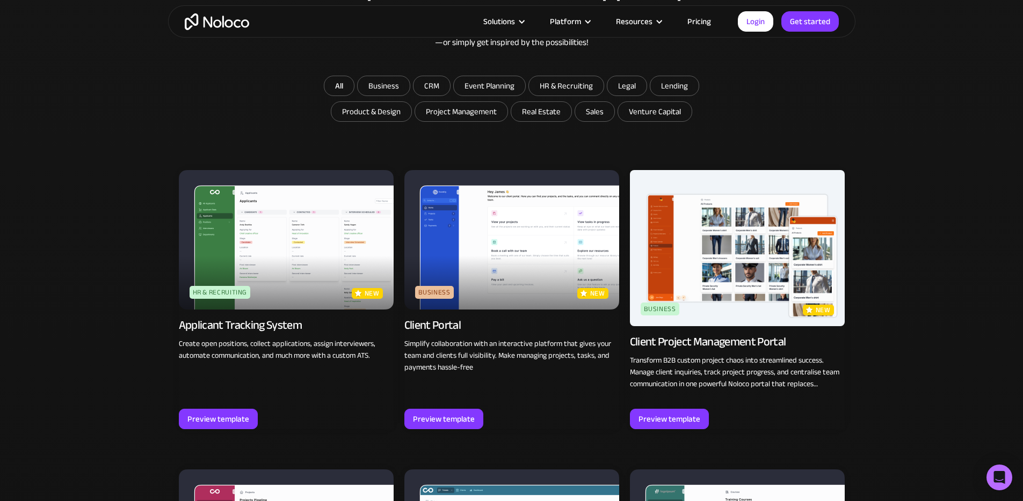
click at [752, 287] on img at bounding box center [737, 248] width 215 height 156
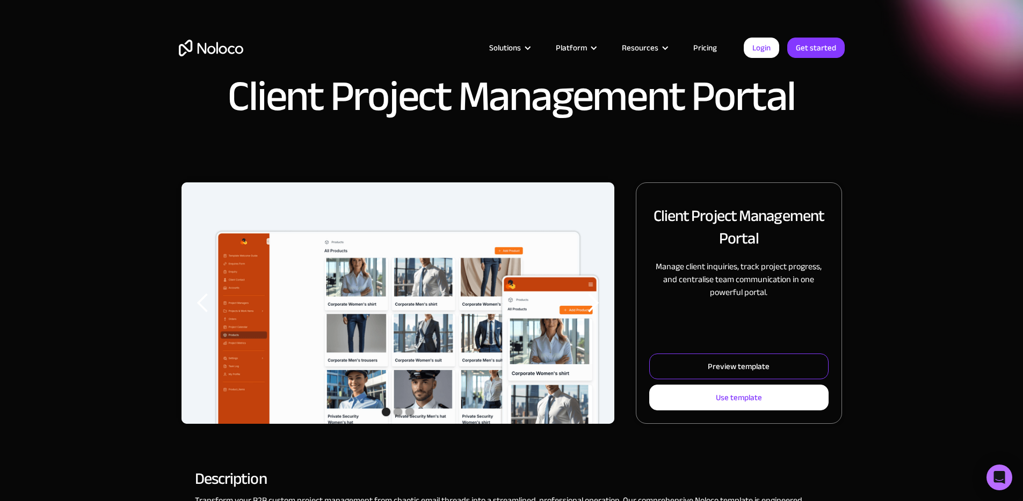
click at [723, 372] on link "Preview template" at bounding box center [738, 367] width 179 height 26
